Goal: Communication & Community: Ask a question

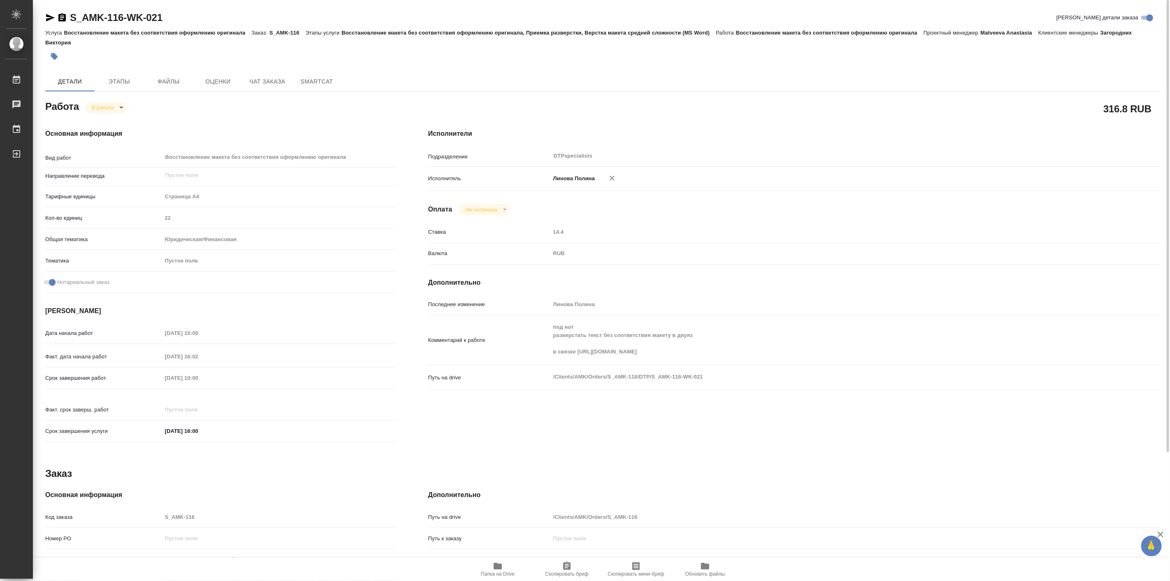
click at [492, 567] on span "Папка на Drive" at bounding box center [497, 569] width 59 height 16
click at [1027, 80] on div "Детали Этапы Файлы Оценки Чат заказа SmartCat" at bounding box center [603, 82] width 1116 height 20
click at [737, 109] on div "316.8 RUB" at bounding box center [794, 108] width 733 height 21
click at [269, 81] on span "Чат заказа" at bounding box center [268, 82] width 40 height 10
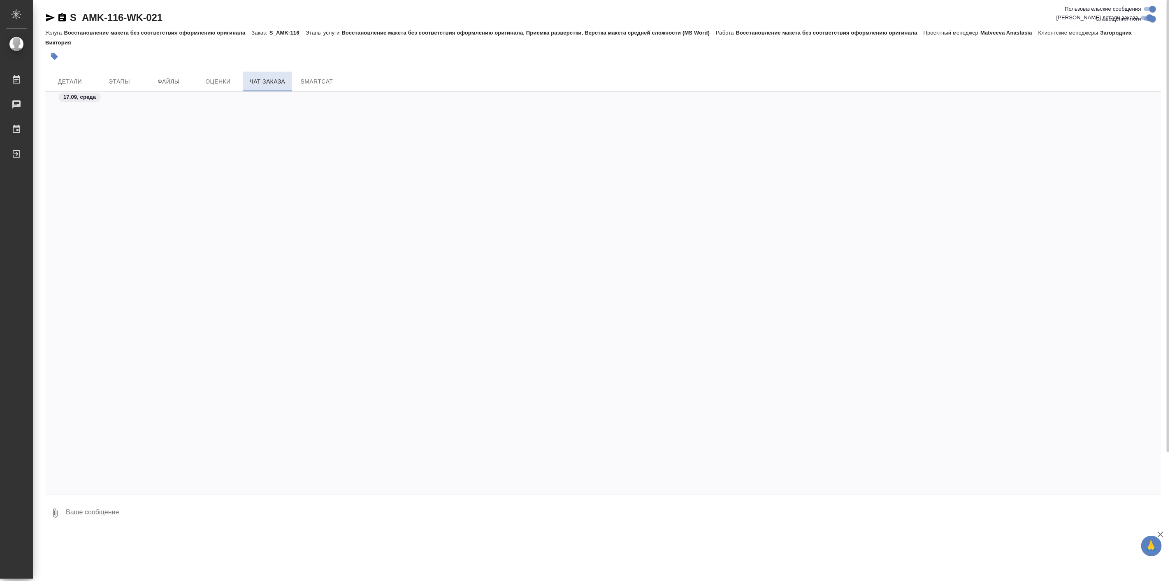
scroll to position [5120, 0]
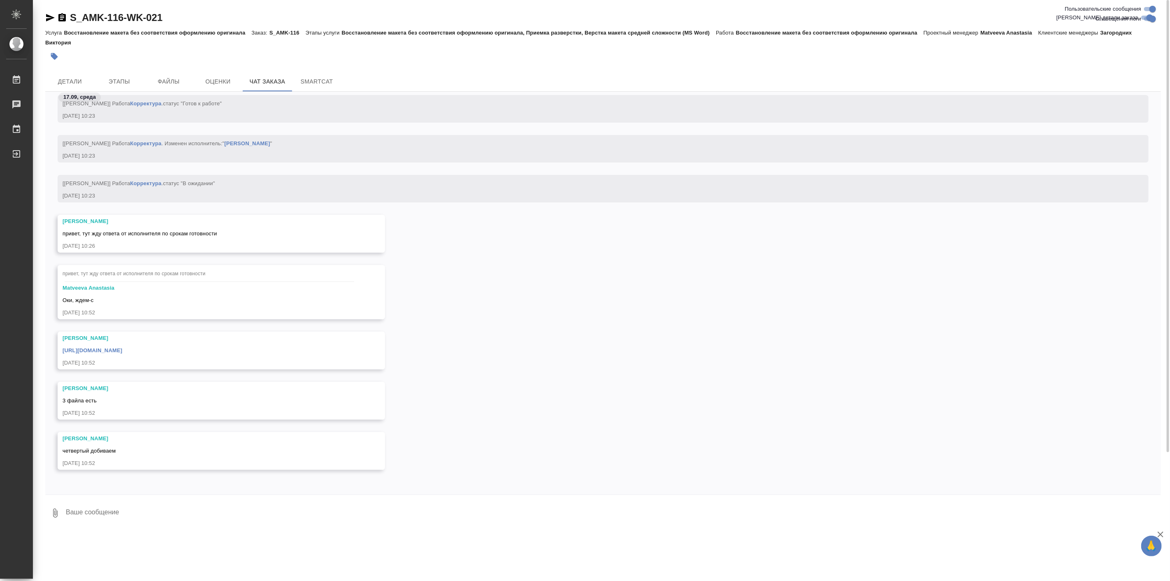
click at [122, 352] on link "https://drive.awatera.com/apps/files/files/10370859?dir=/Shares/AMK/Orders/S_AM…" at bounding box center [93, 350] width 60 height 6
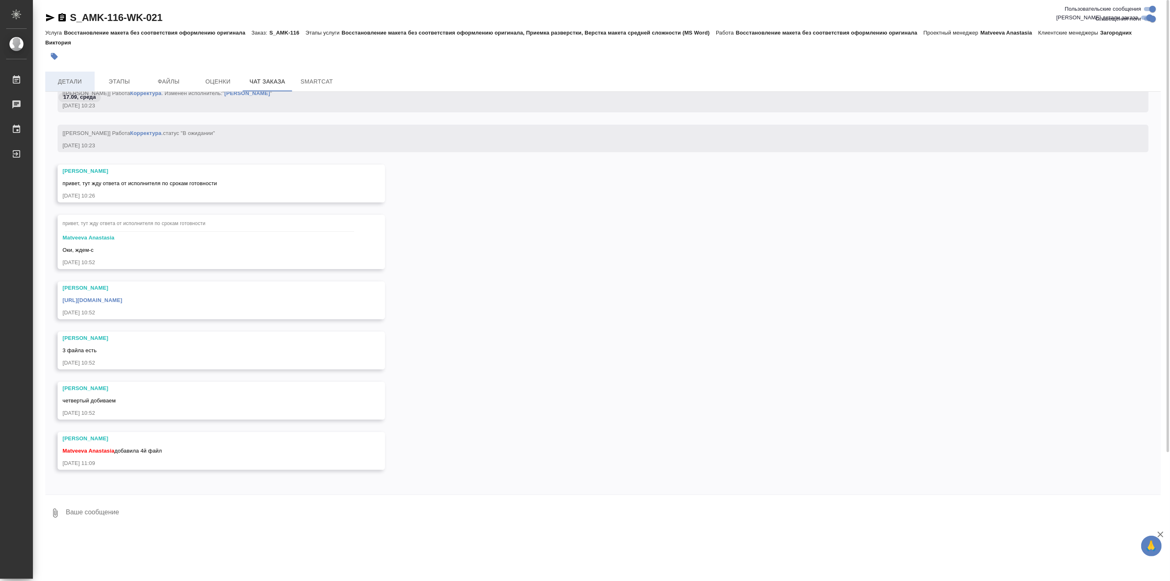
click at [72, 79] on span "Детали" at bounding box center [70, 82] width 40 height 10
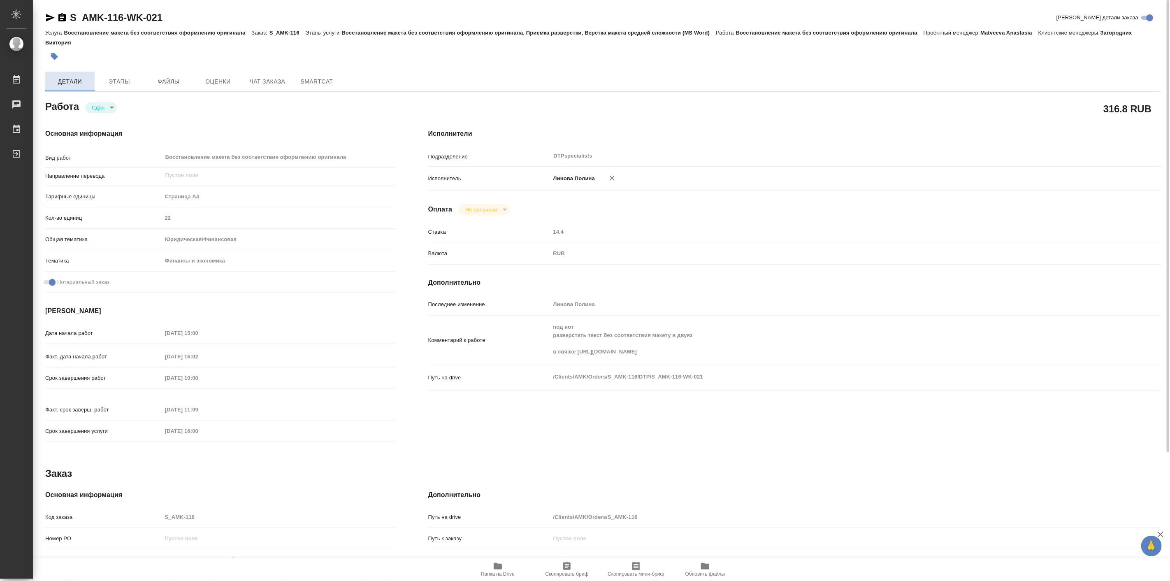
type textarea "x"
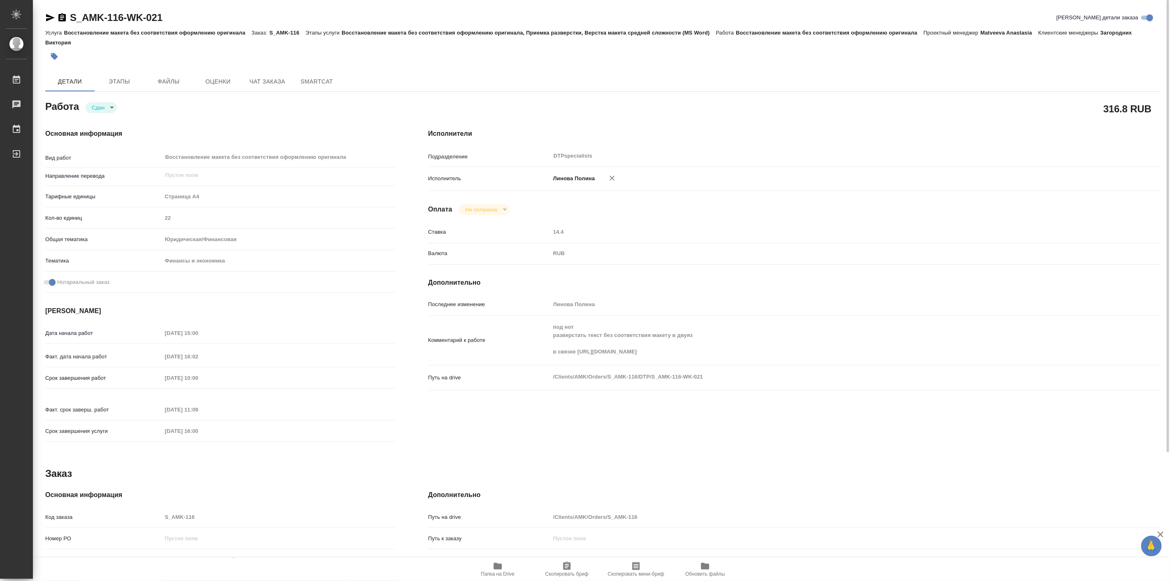
type textarea "x"
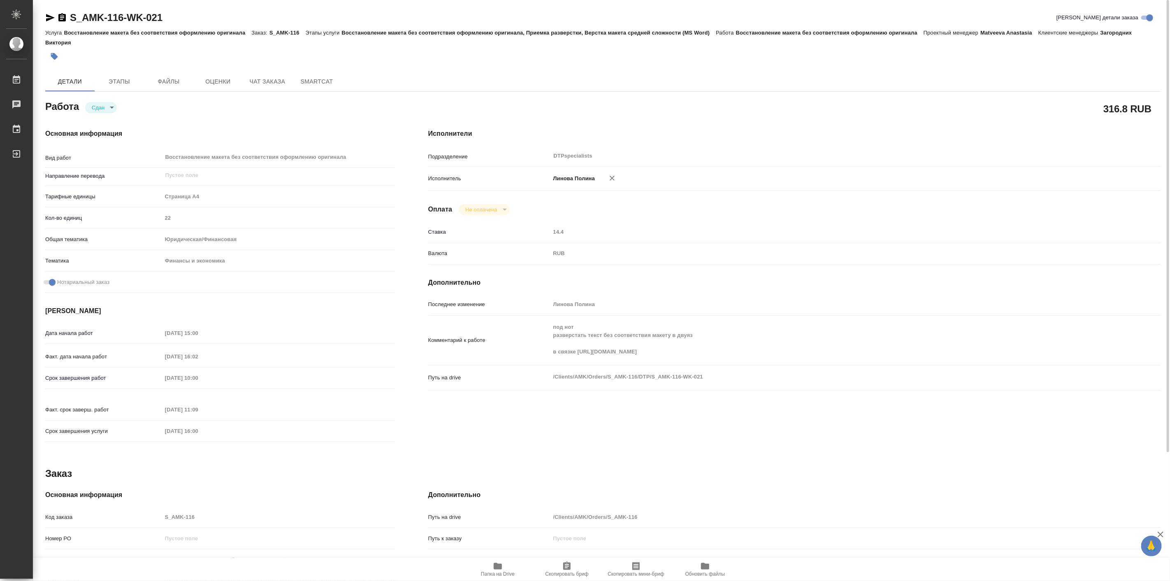
type textarea "x"
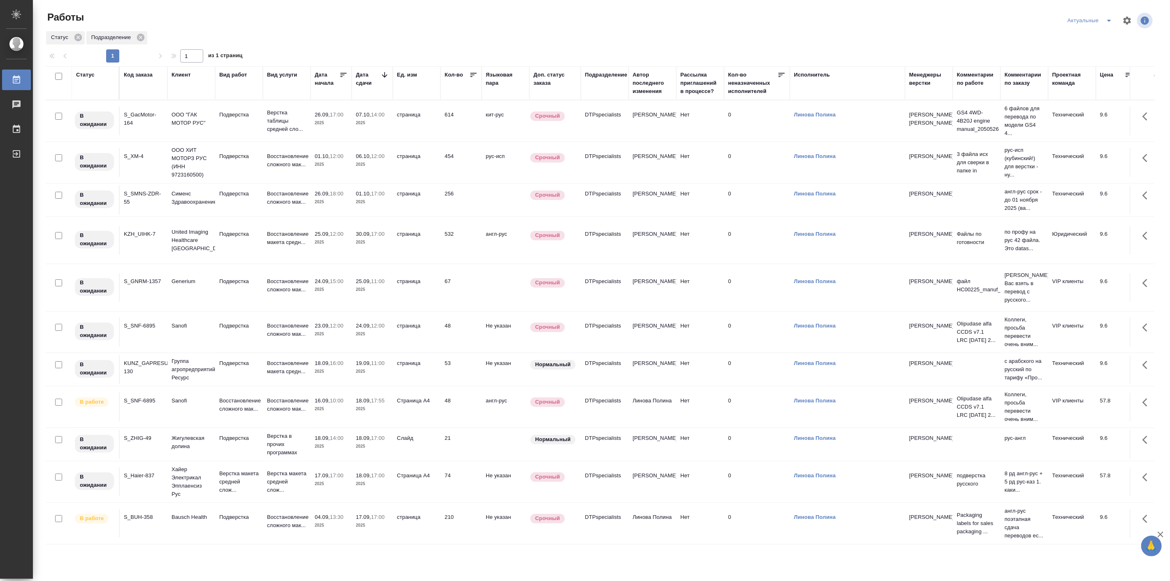
scroll to position [8, 0]
click at [263, 523] on td "Восстановление сложного мак..." at bounding box center [287, 523] width 48 height 29
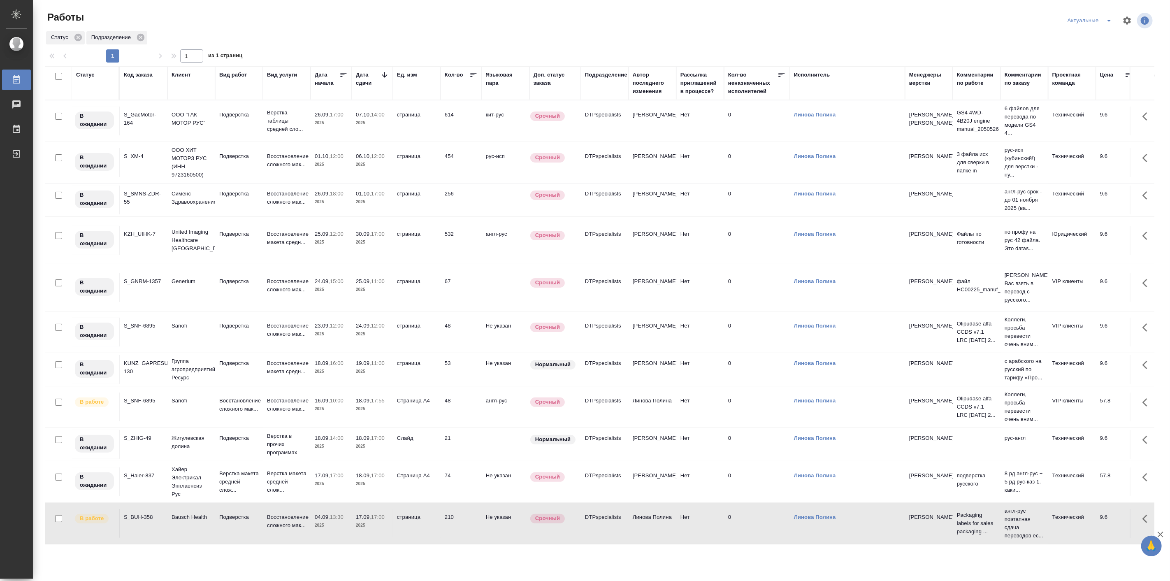
click at [263, 523] on td "Восстановление сложного мак..." at bounding box center [287, 523] width 48 height 29
click at [211, 519] on p "Bausch Health" at bounding box center [192, 517] width 40 height 8
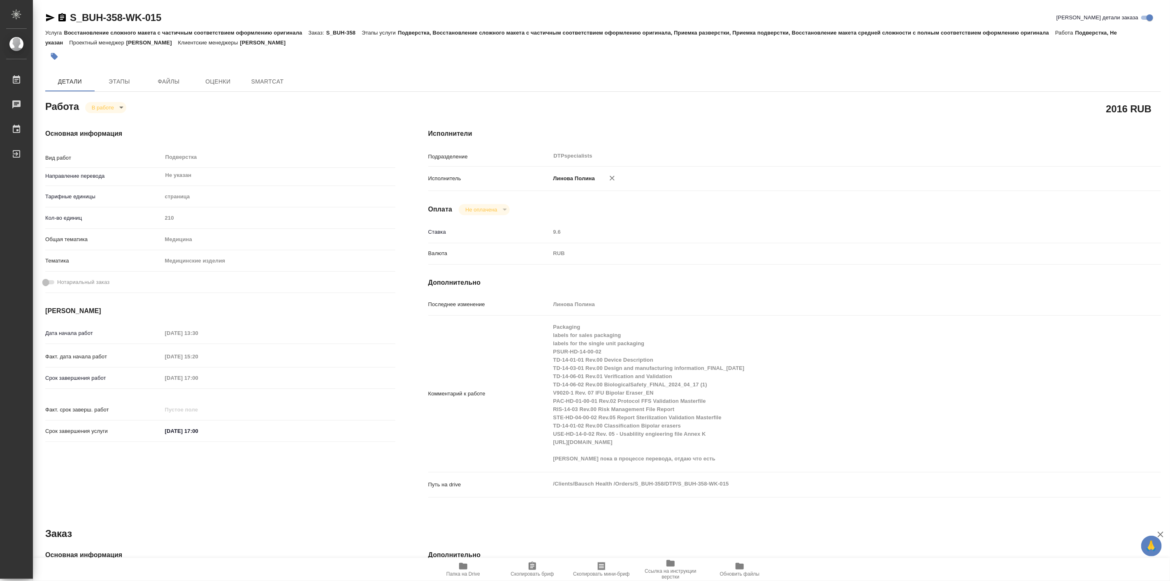
type textarea "x"
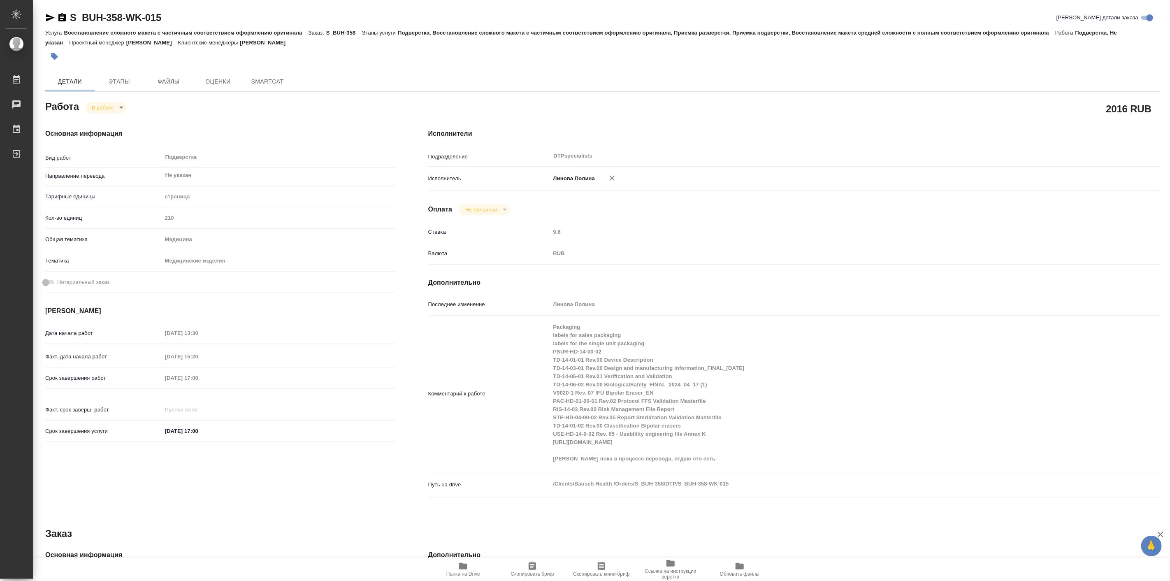
type textarea "x"
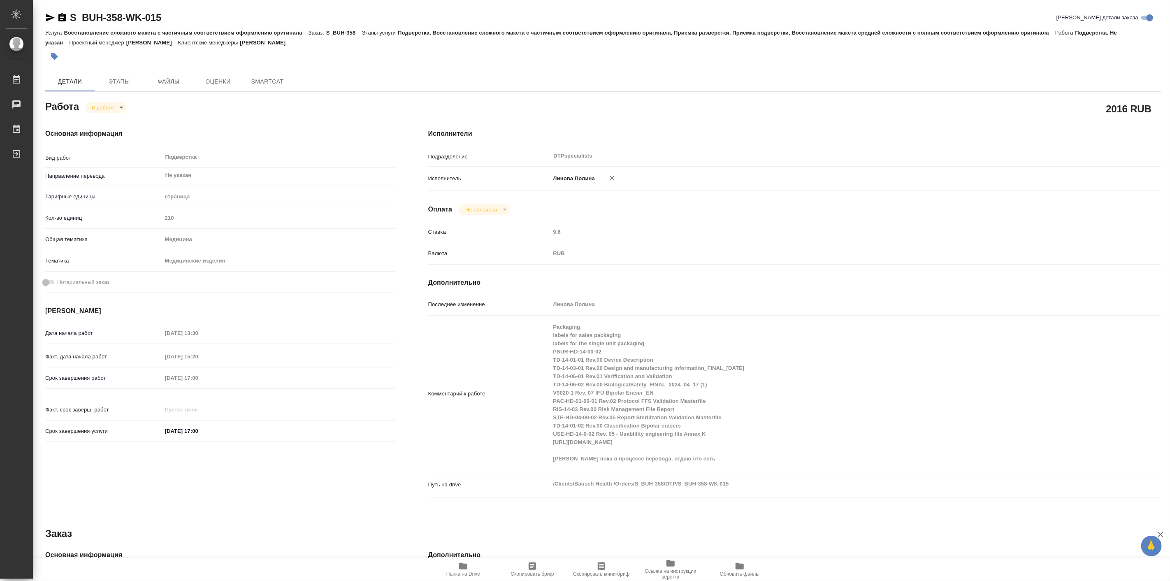
type textarea "x"
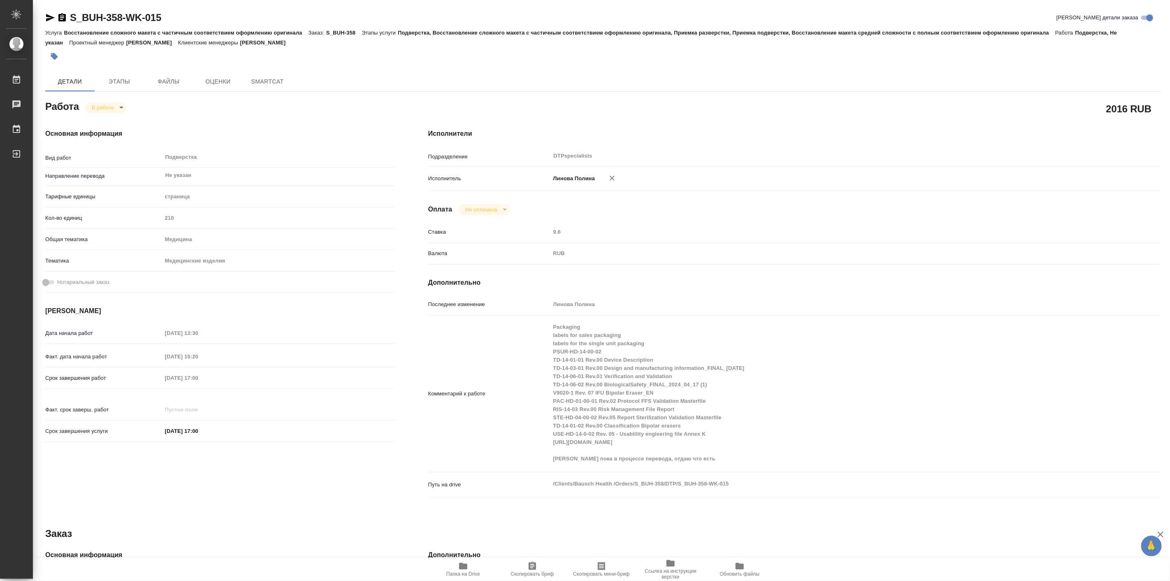
type textarea "x"
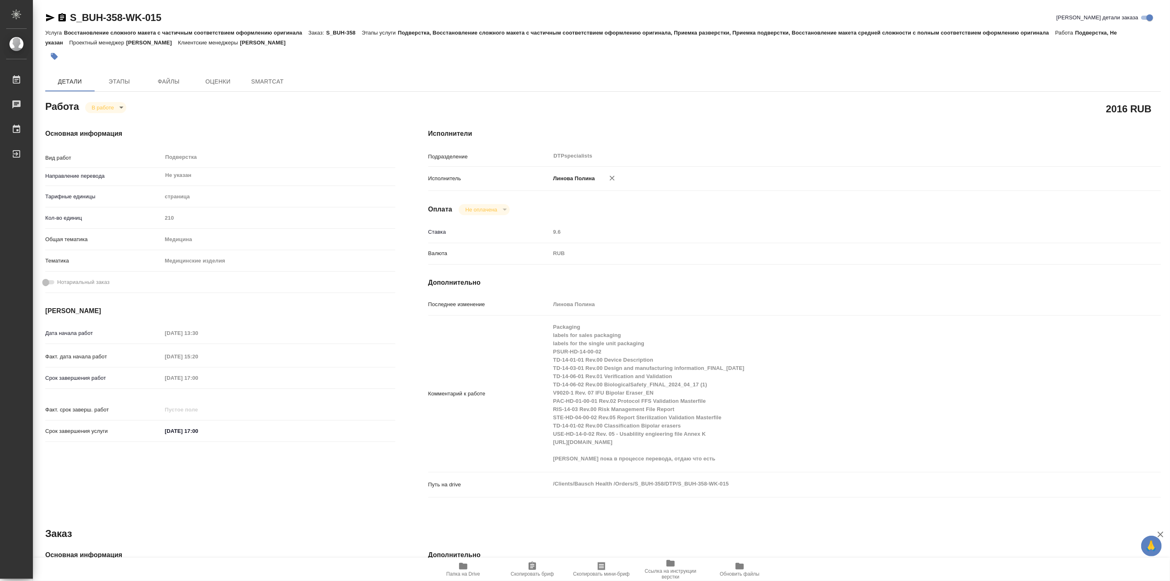
type textarea "x"
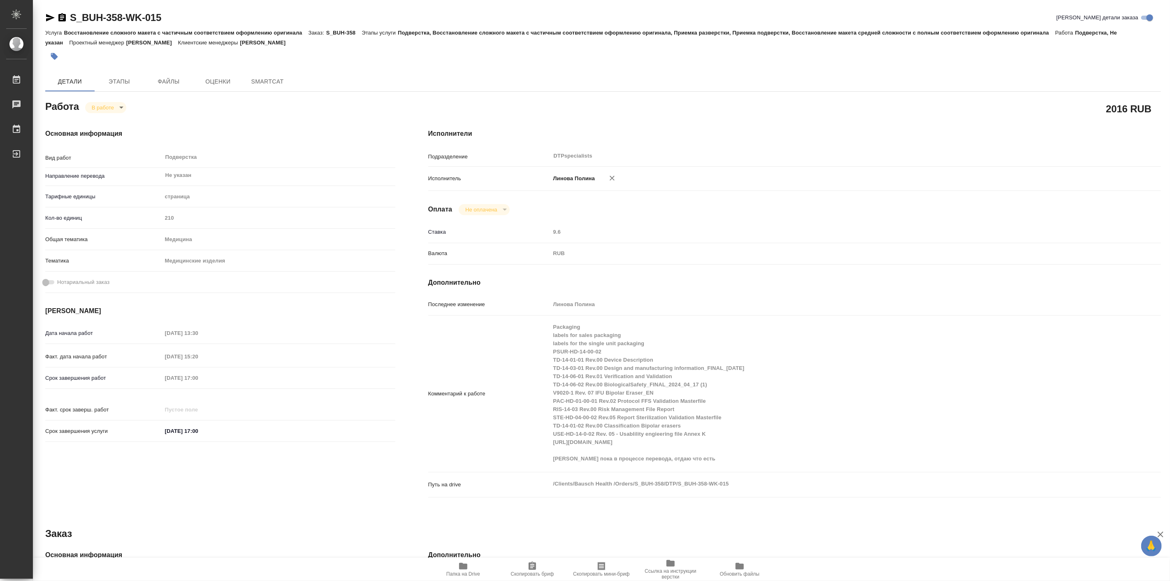
type textarea "x"
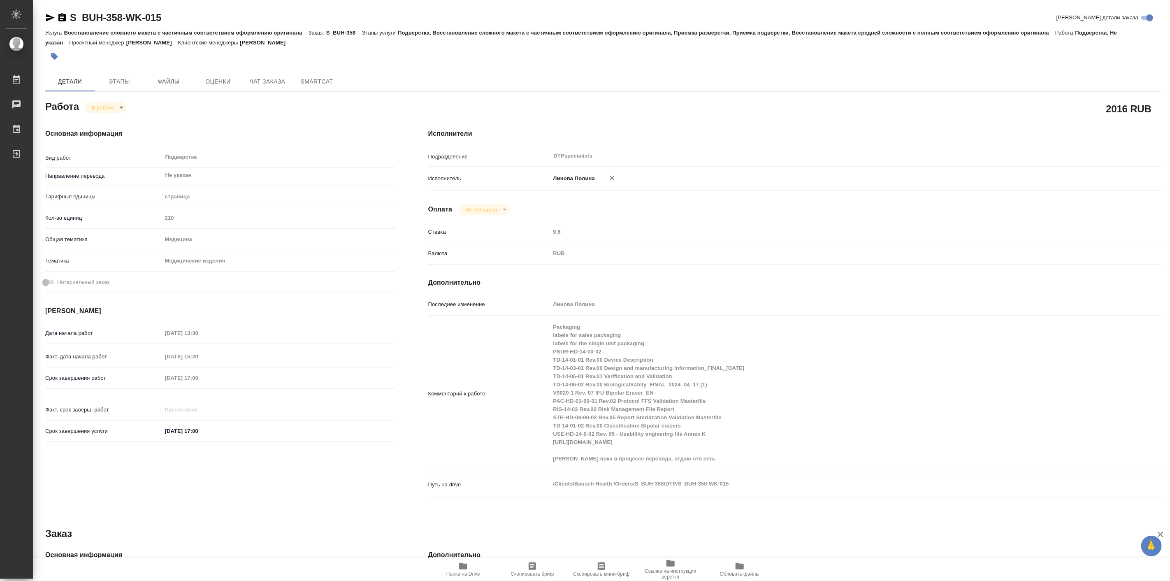
type textarea "x"
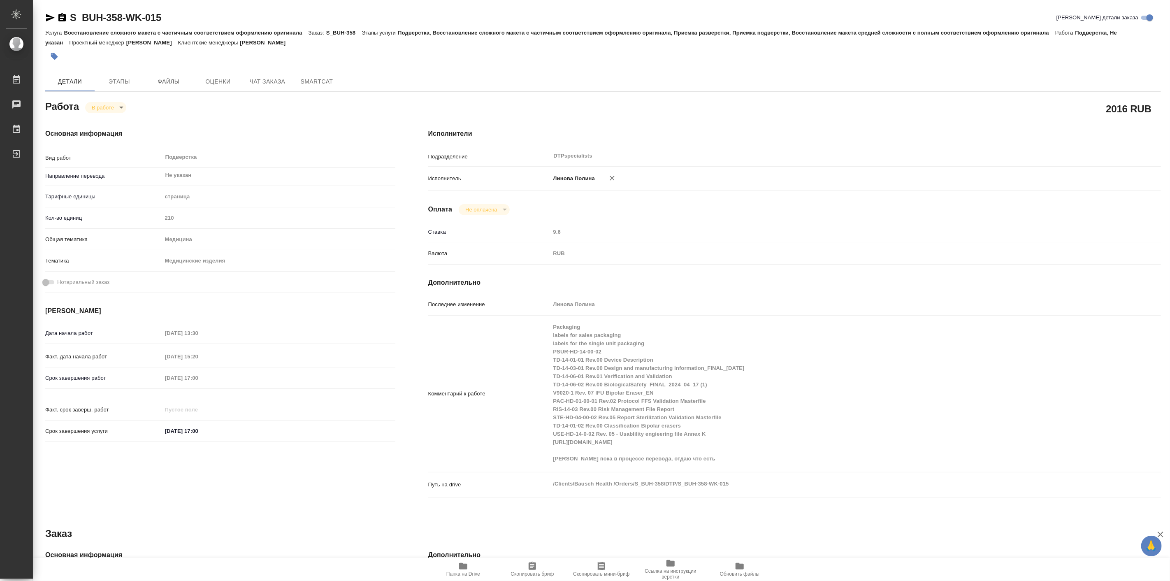
type textarea "x"
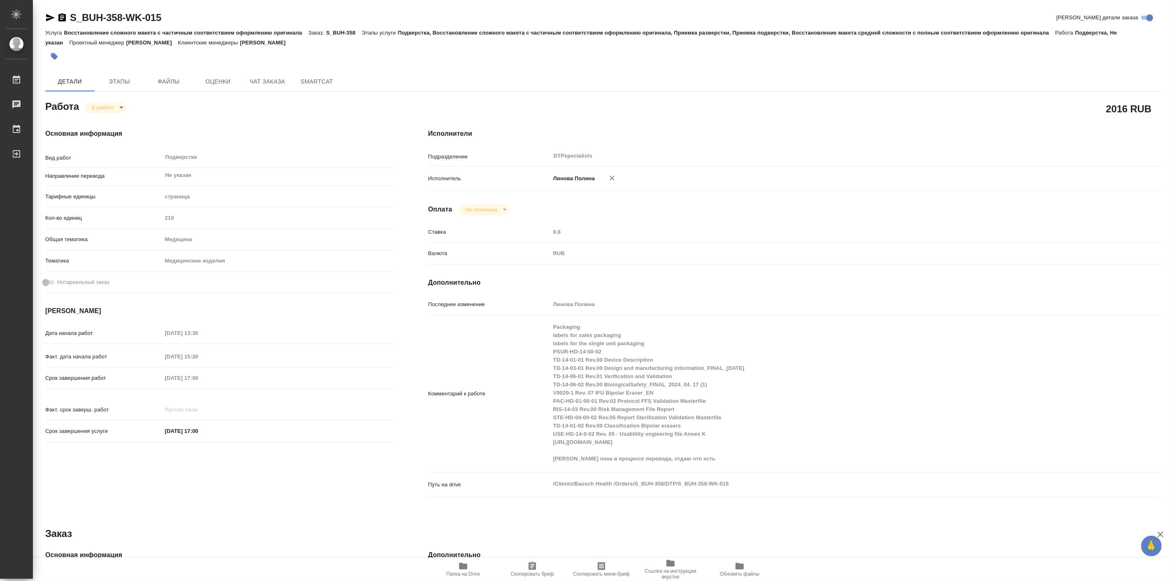
type textarea "x"
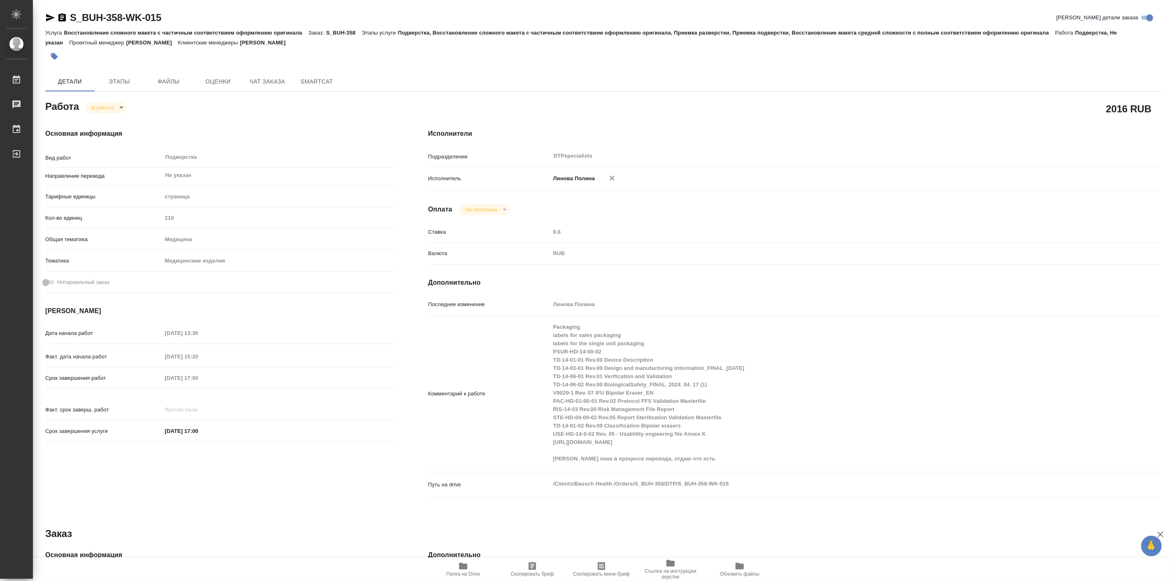
click at [465, 571] on span "Папка на Drive" at bounding box center [463, 574] width 34 height 6
click at [269, 81] on span "Чат заказа" at bounding box center [268, 82] width 40 height 10
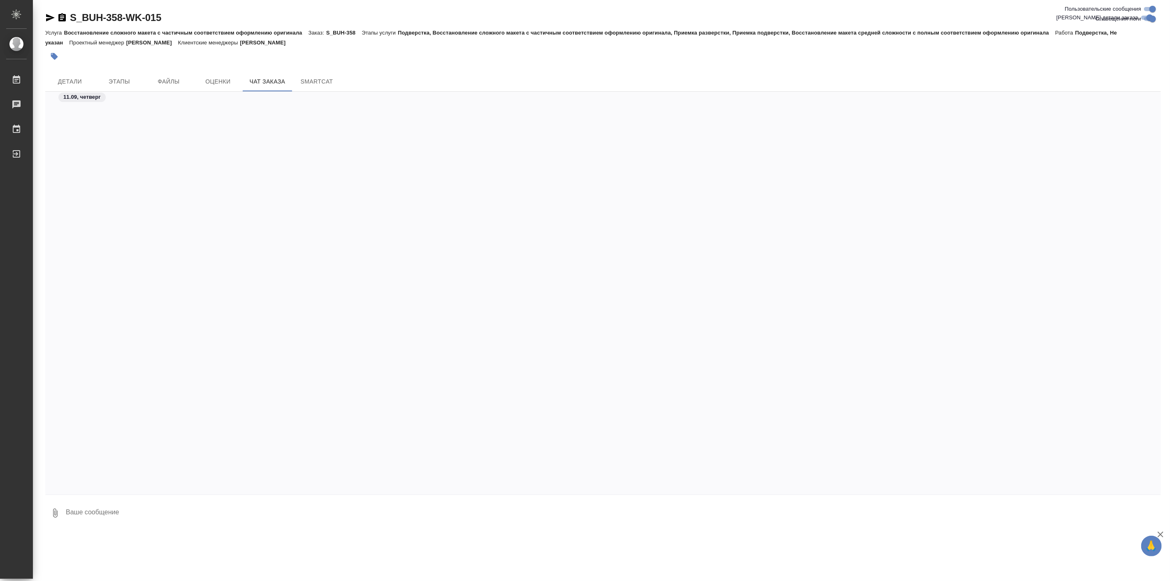
scroll to position [21372, 0]
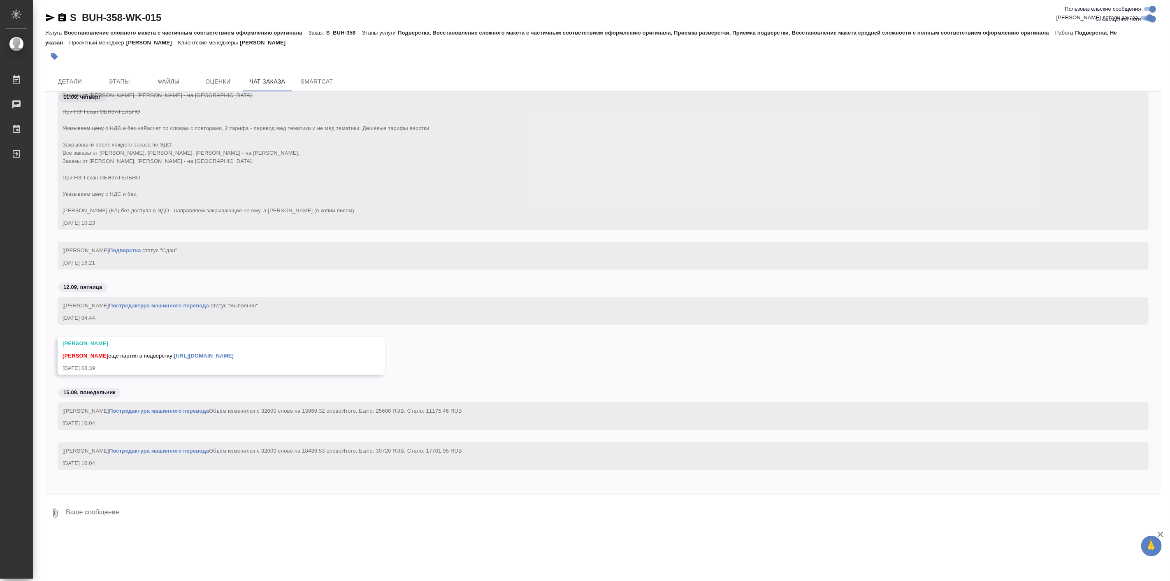
click at [234, 353] on link "[URL][DOMAIN_NAME]" at bounding box center [204, 356] width 60 height 6
click at [68, 74] on button "Детали" at bounding box center [69, 82] width 49 height 20
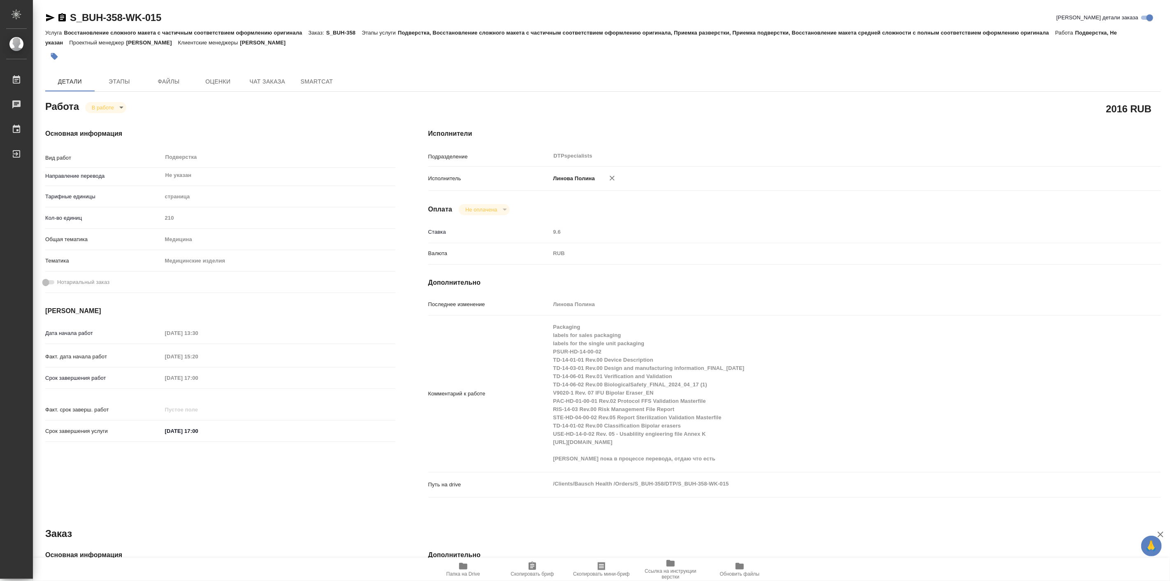
type textarea "x"
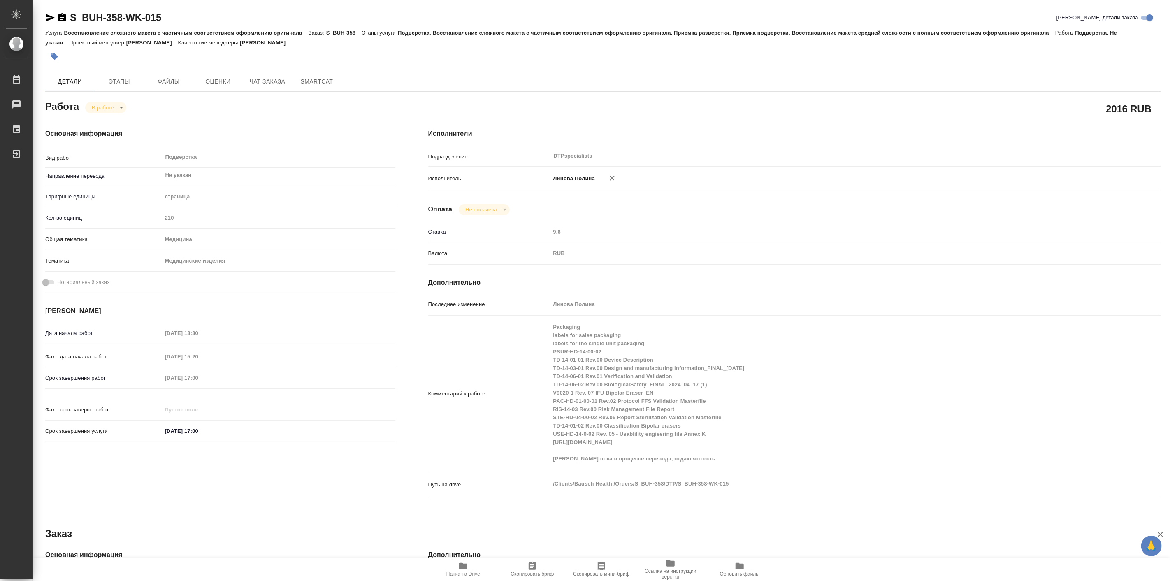
type textarea "x"
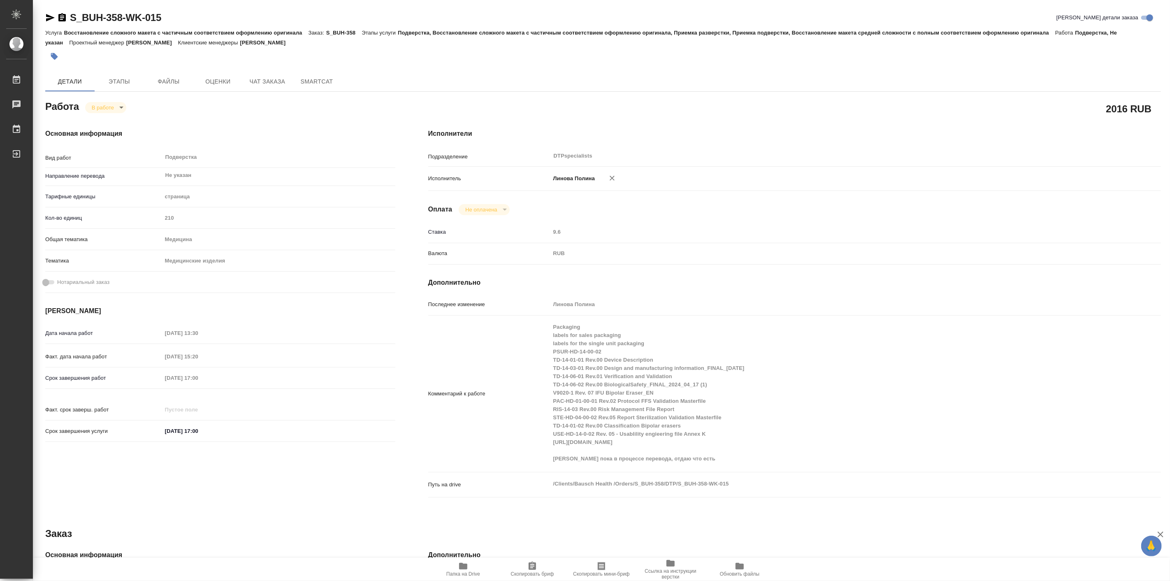
type textarea "x"
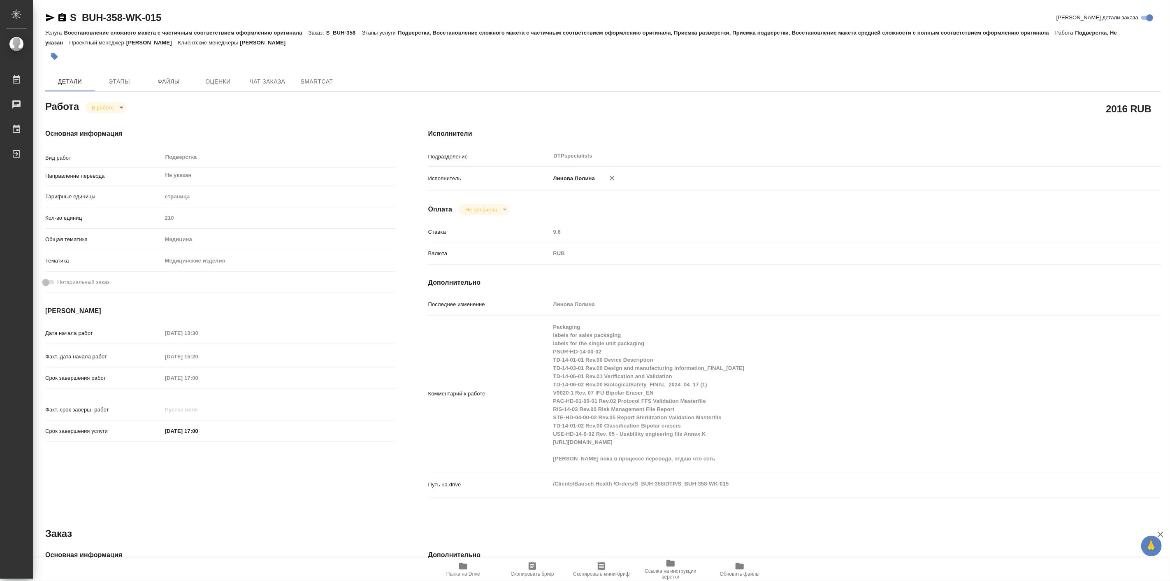
type textarea "x"
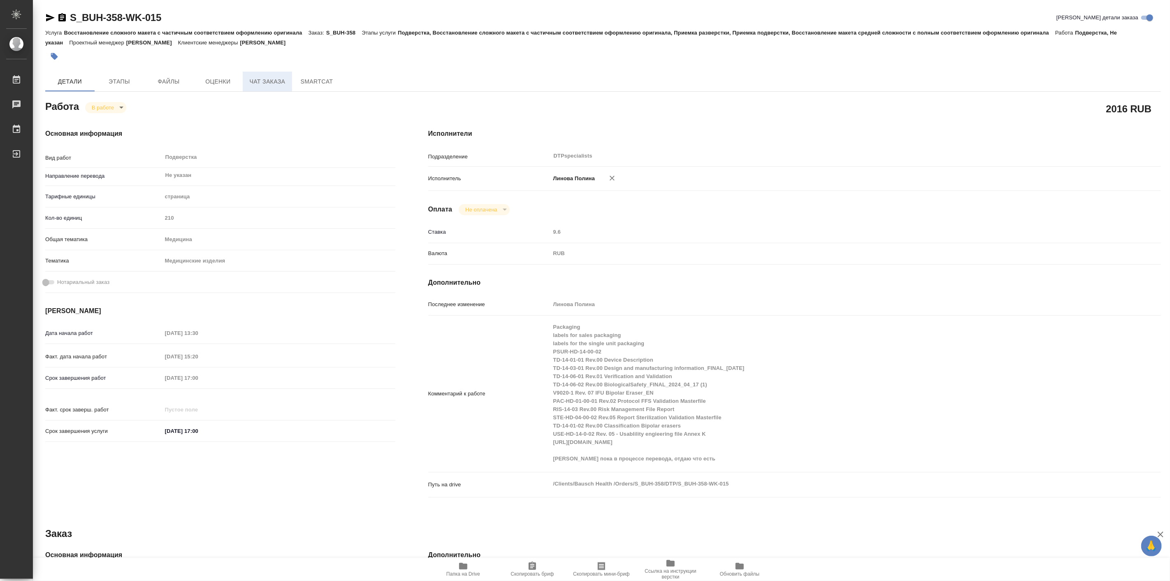
click at [258, 72] on button "Чат заказа" at bounding box center [267, 82] width 49 height 20
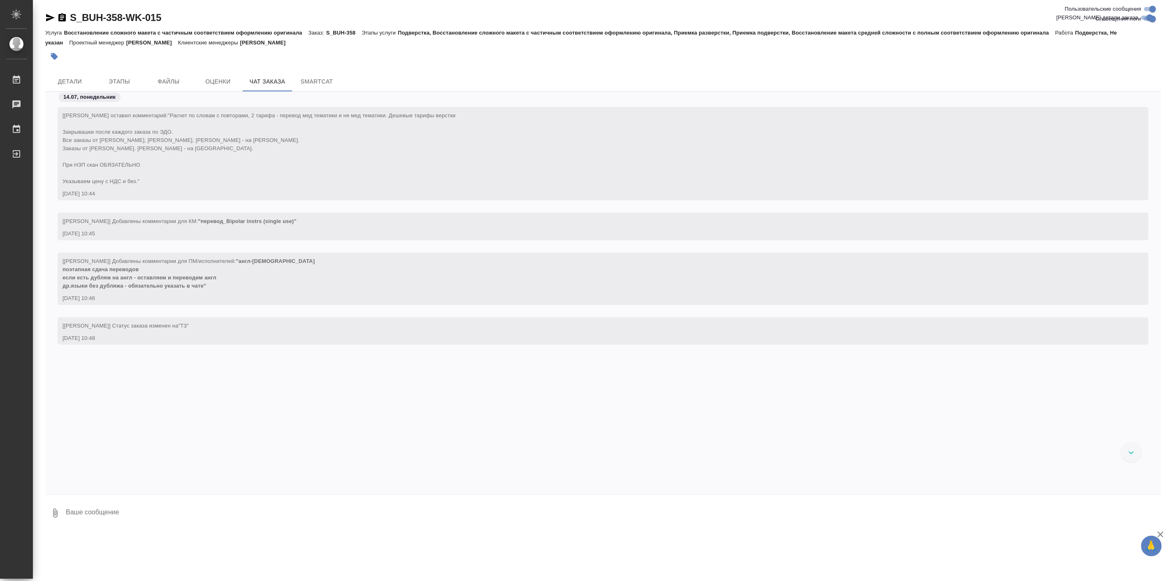
scroll to position [21372, 0]
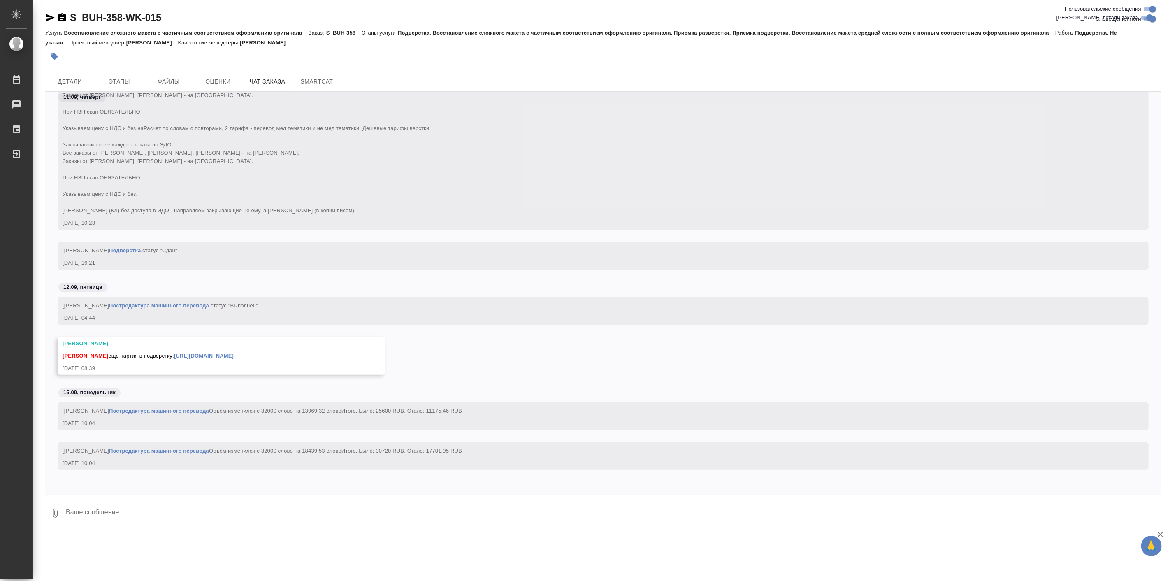
click at [151, 519] on textarea at bounding box center [613, 513] width 1096 height 28
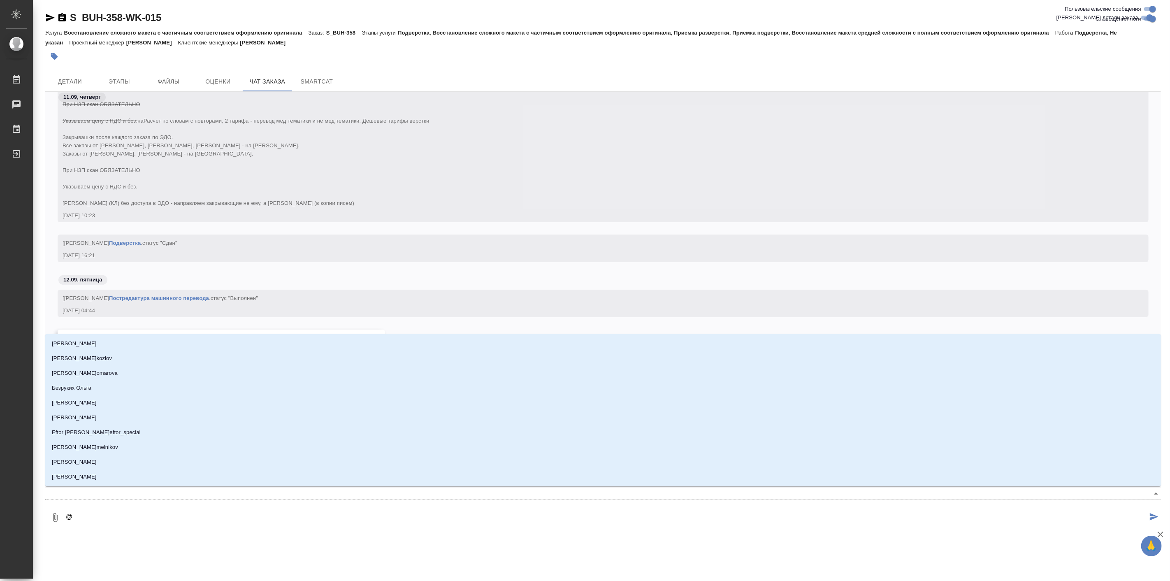
type textarea "@С"
type input "С"
type textarea "@Се"
type input "Се"
type textarea "@Сер"
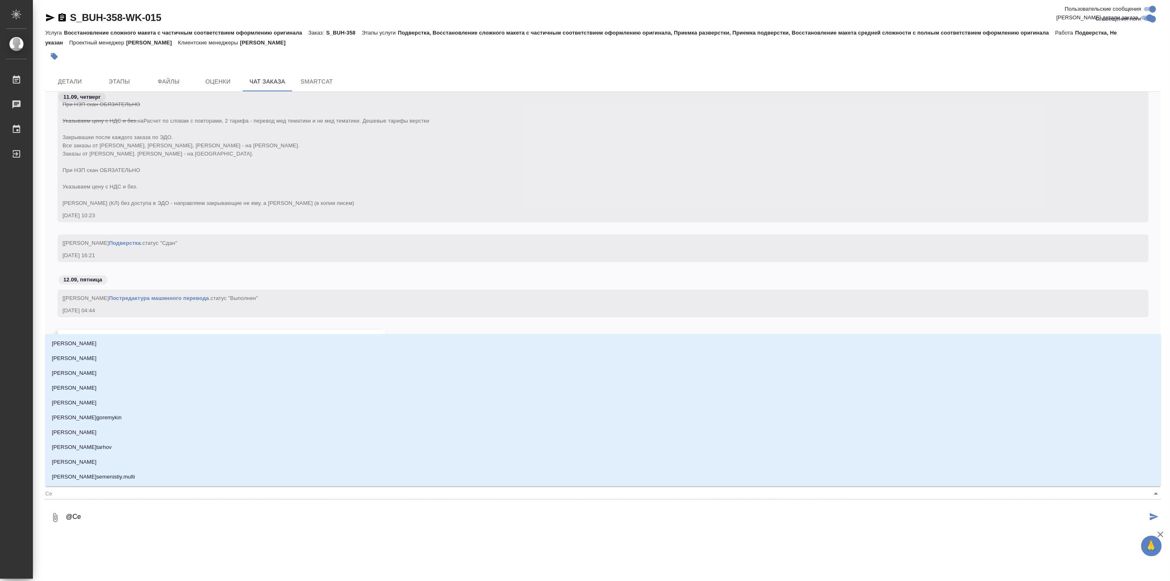
type input "Сер"
type textarea "@Серв"
type input "Серв"
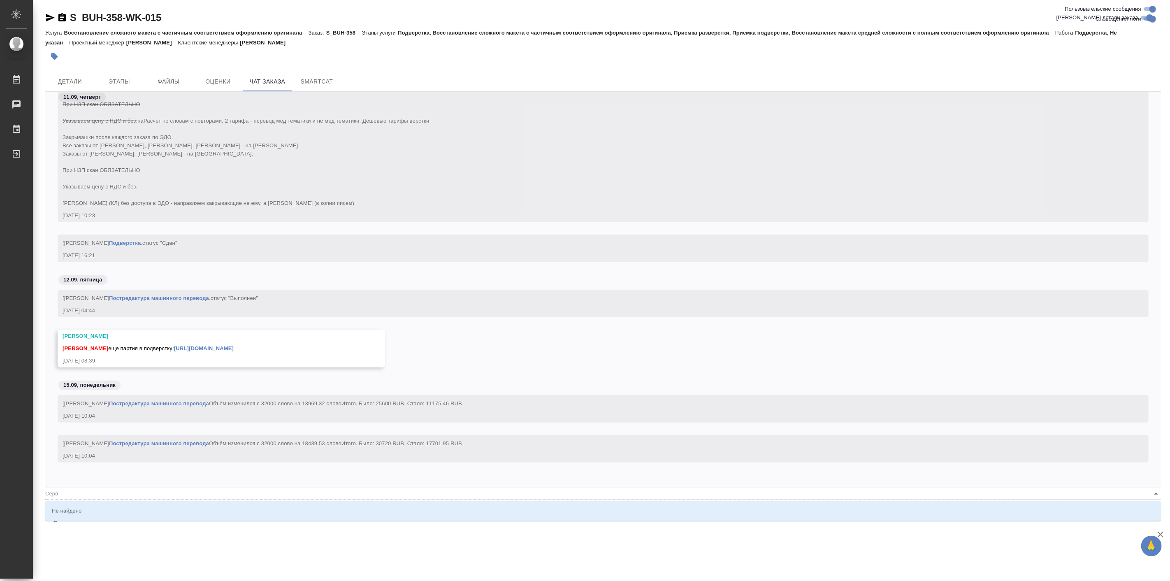
type textarea "@Сер"
type input "Сер"
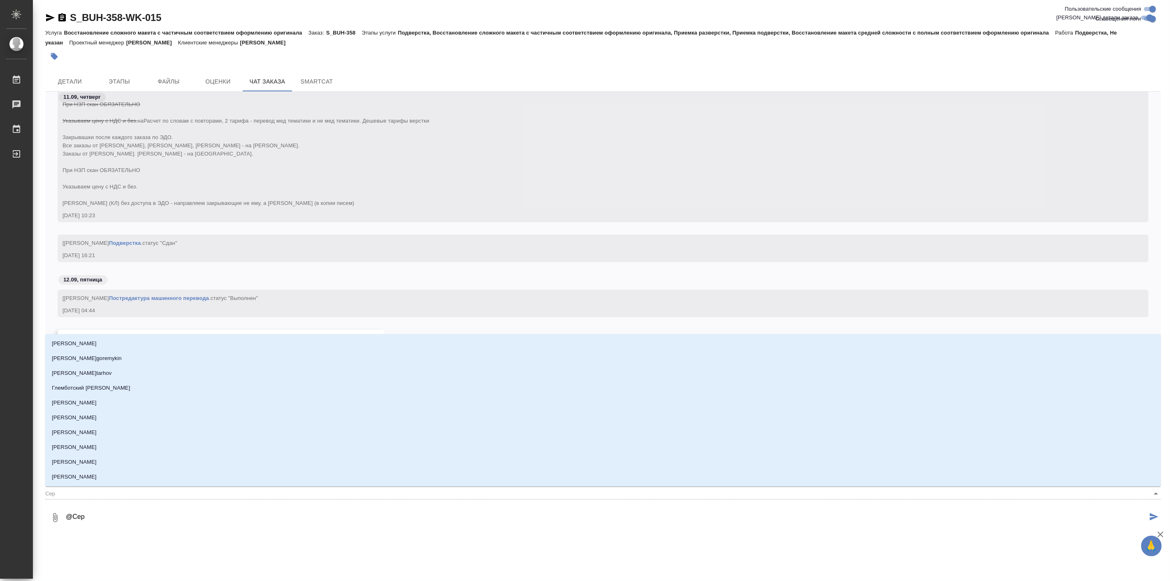
type textarea "@Серг"
type input "Серг"
type textarea "@[PERSON_NAME]"
type input "[PERSON_NAME]"
type textarea "@Сергее"
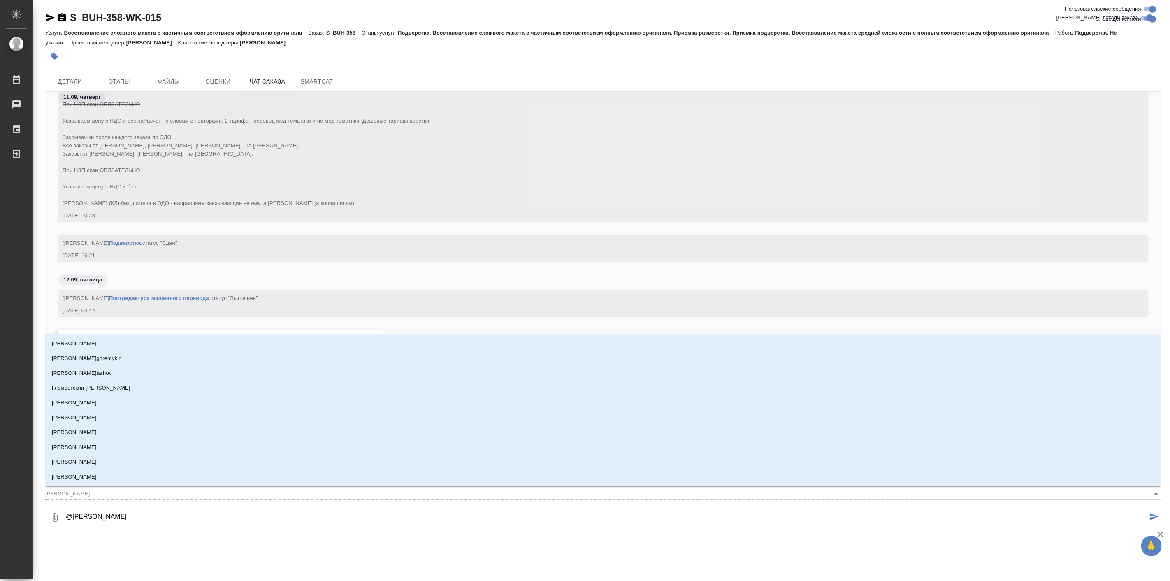
type input "Сергее"
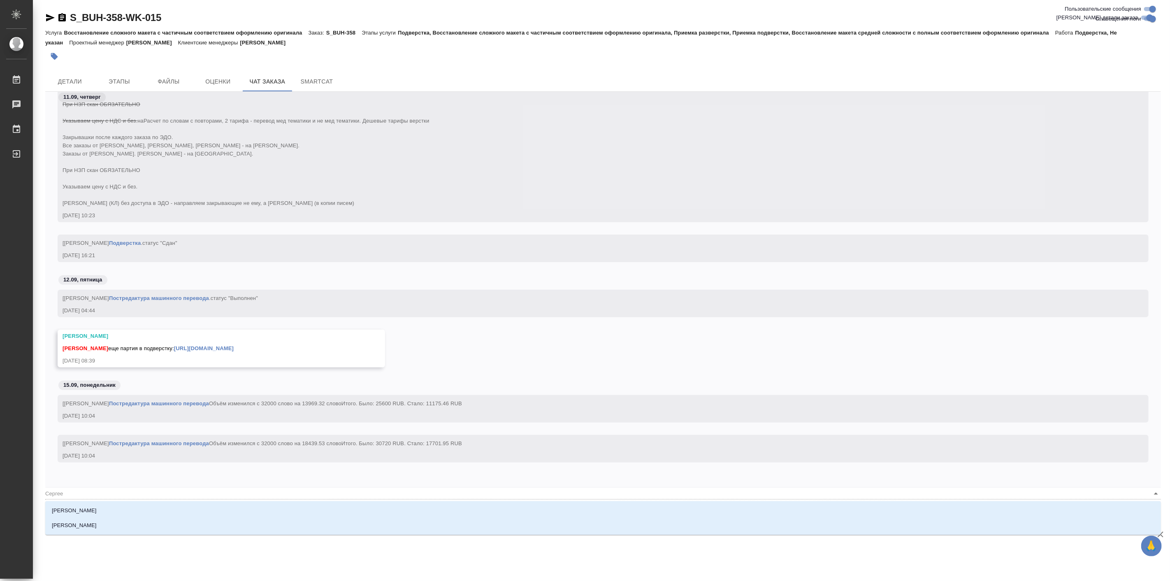
type textarea "@[PERSON_NAME]"
type input "[PERSON_NAME]"
type textarea "@[PERSON_NAME]"
type input "[PERSON_NAME]"
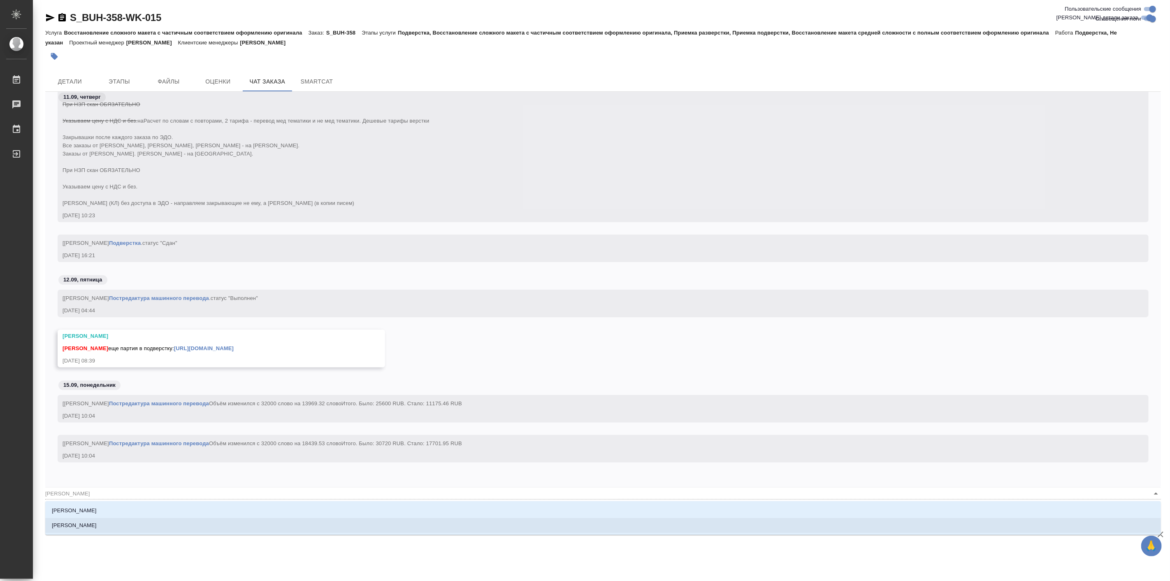
click at [97, 525] on p "[PERSON_NAME]" at bounding box center [74, 525] width 45 height 8
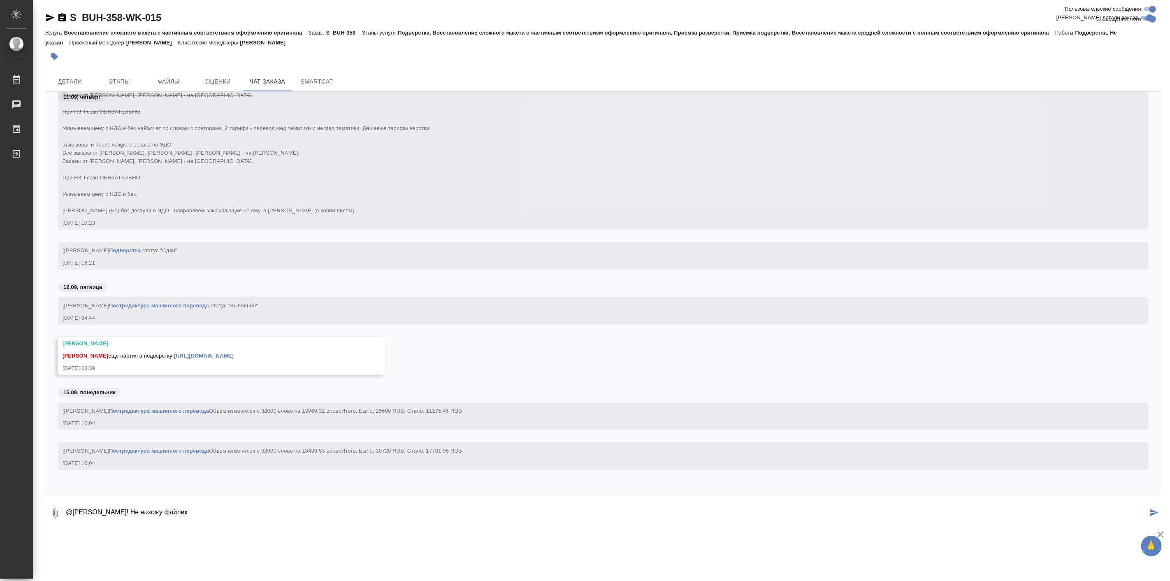
paste textarea "RIS-14-03 Rev.00 Risk Management File Report"
type textarea "@[PERSON_NAME]! Не нахожу файлик RIS-14-03 Rev.00 Risk Management File Report с…"
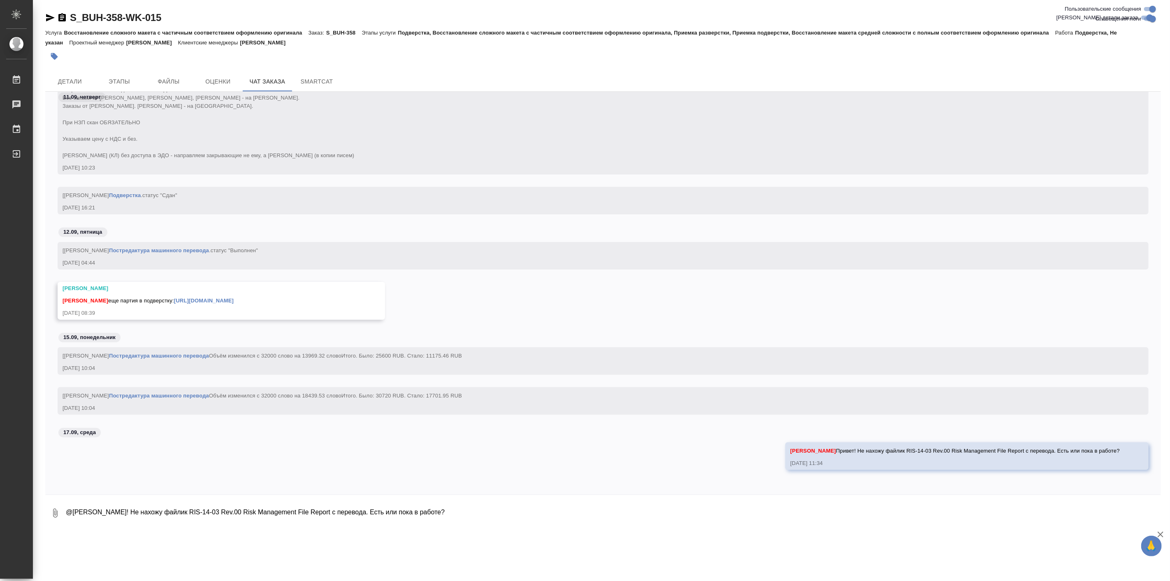
scroll to position [21527, 0]
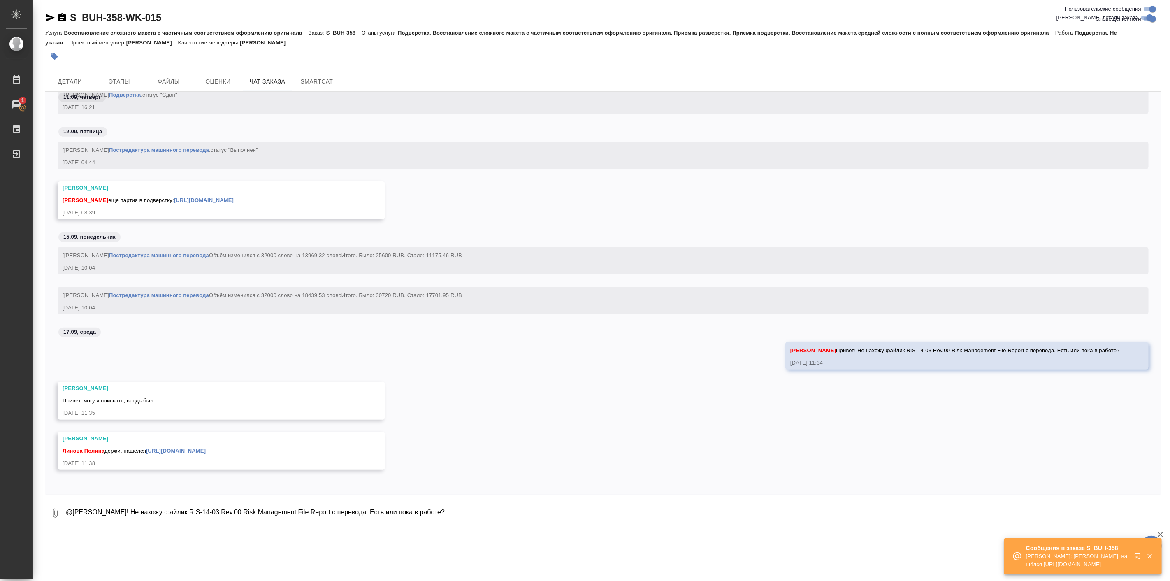
click at [202, 451] on link "[URL][DOMAIN_NAME]" at bounding box center [176, 451] width 60 height 6
